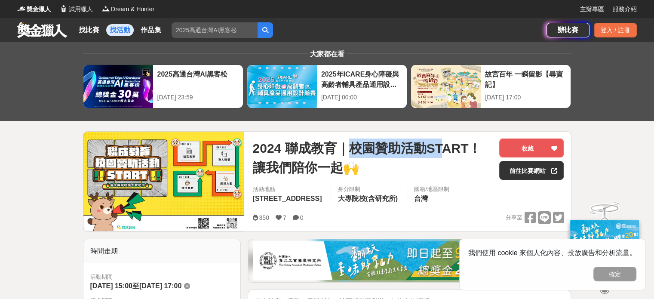
drag, startPoint x: 355, startPoint y: 149, endPoint x: 444, endPoint y: 154, distance: 88.8
click at [444, 154] on span "2024 聯成教育｜校園贊助活動START！讓我們陪你一起🙌" at bounding box center [373, 158] width 240 height 39
click at [432, 151] on span "2024 聯成教育｜校園贊助活動START！讓我們陪你一起🙌" at bounding box center [373, 158] width 240 height 39
drag, startPoint x: 432, startPoint y: 151, endPoint x: 415, endPoint y: 151, distance: 16.8
click at [415, 151] on span "2024 聯成教育｜校園贊助活動START！讓我們陪你一起🙌" at bounding box center [373, 158] width 240 height 39
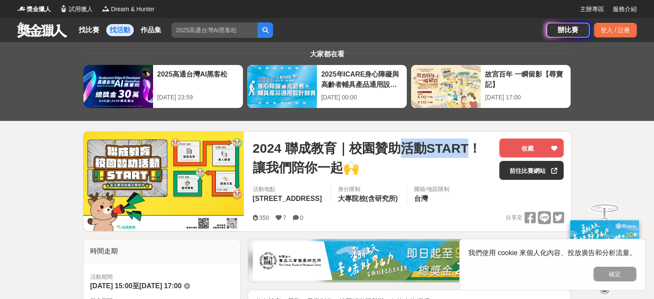
click at [415, 151] on span "2024 聯成教育｜校園贊助活動START！讓我們陪你一起🙌" at bounding box center [373, 158] width 240 height 39
drag, startPoint x: 420, startPoint y: 149, endPoint x: 357, endPoint y: 148, distance: 63.3
click at [357, 148] on span "2024 聯成教育｜校園贊助活動START！讓我們陪你一起🙌" at bounding box center [373, 158] width 240 height 39
drag, startPoint x: 351, startPoint y: 147, endPoint x: 425, endPoint y: 156, distance: 75.0
click at [425, 156] on span "2024 聯成教育｜校園贊助活動START！讓我們陪你一起🙌" at bounding box center [373, 158] width 240 height 39
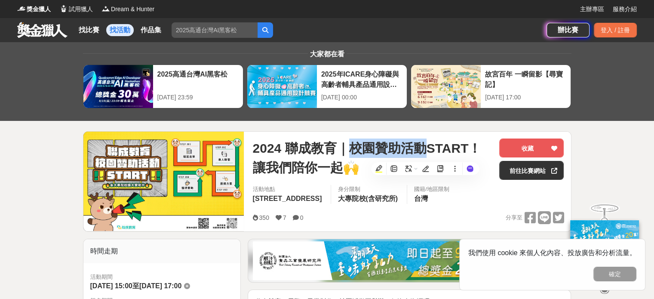
copy span "校園贊助活動"
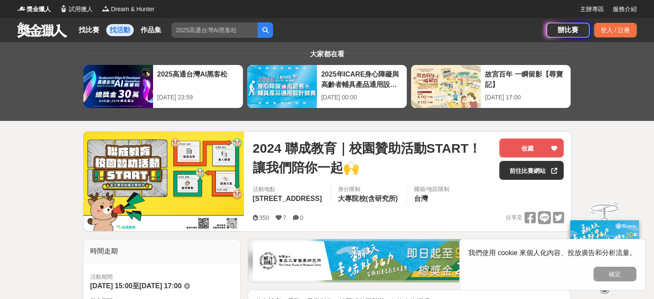
click at [242, 34] on input "search" at bounding box center [215, 29] width 86 height 15
paste input "校園贊助活動"
type input "校園贊助活動"
click at [258, 22] on button "submit" at bounding box center [265, 29] width 15 height 15
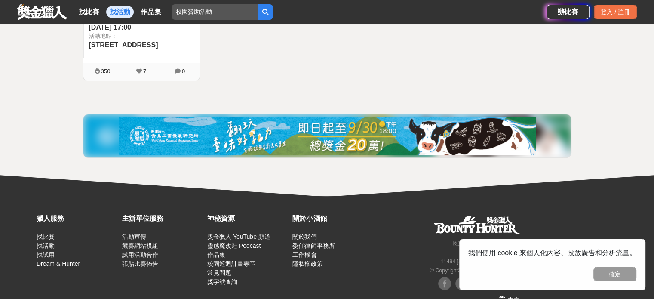
scroll to position [296, 0]
